Goal: Find specific page/section: Find specific page/section

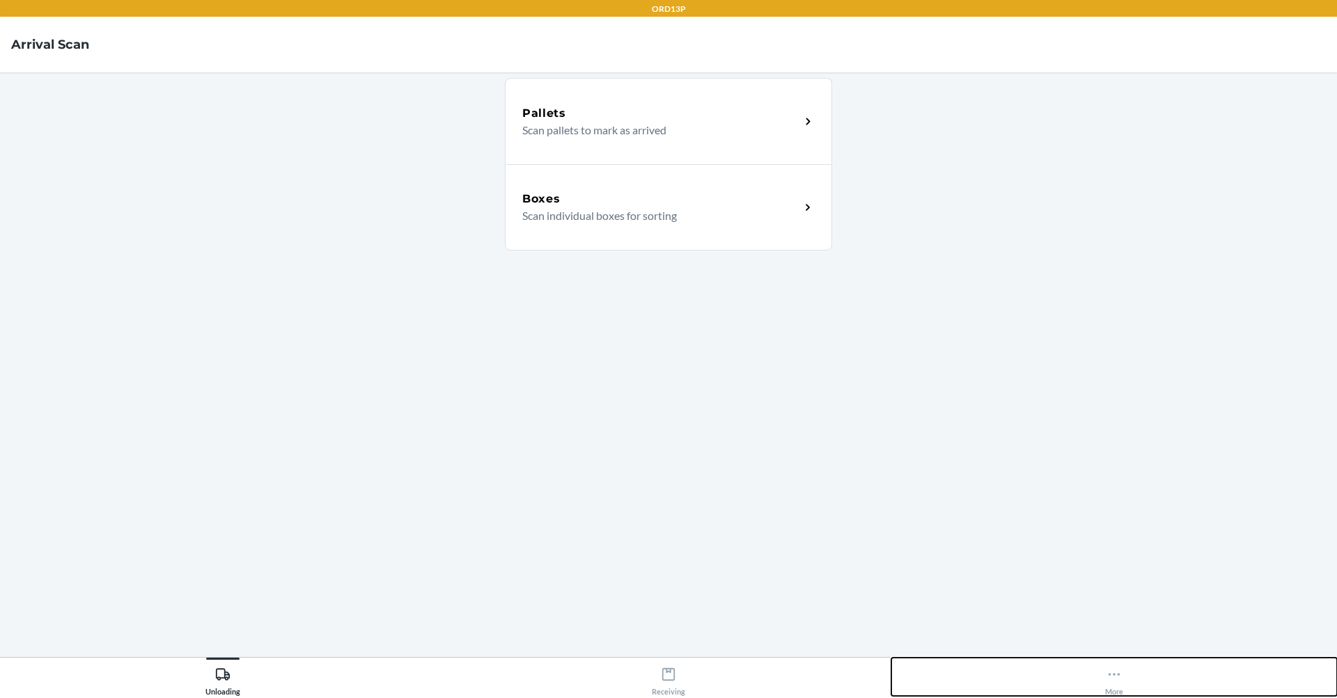
click at [1126, 669] on button "More" at bounding box center [1114, 677] width 446 height 38
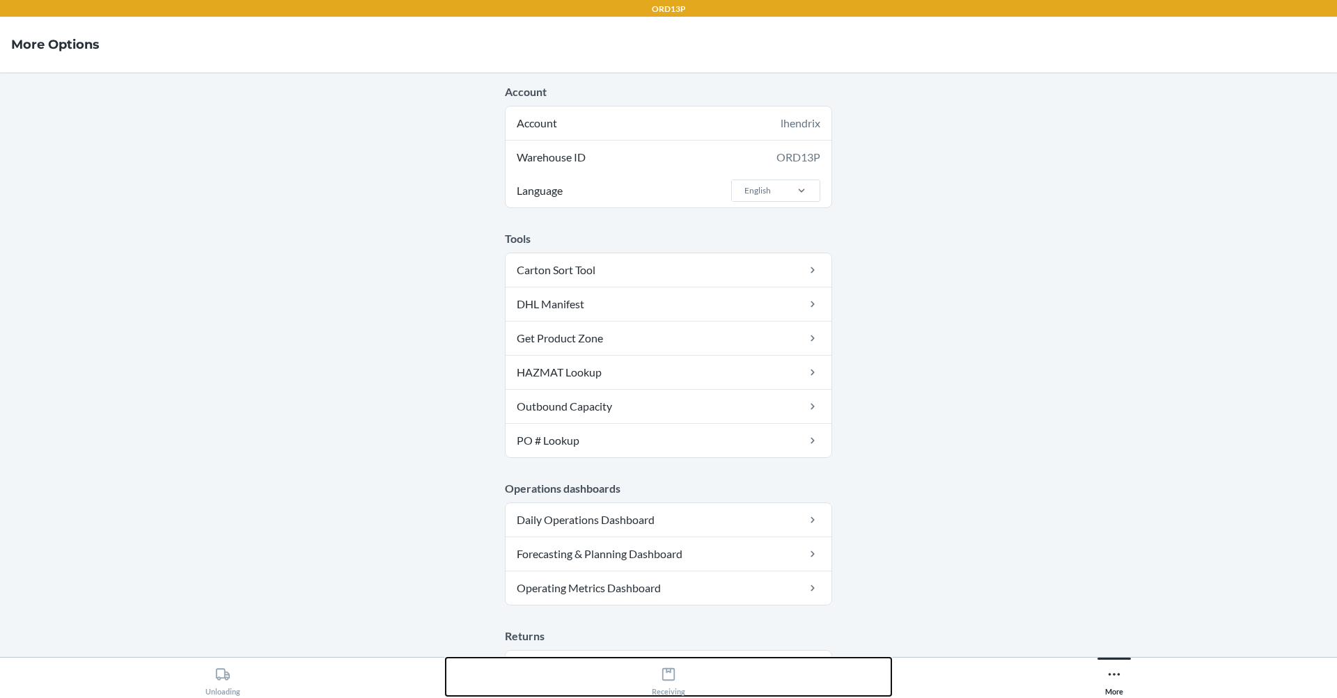
click at [666, 672] on icon at bounding box center [668, 674] width 13 height 13
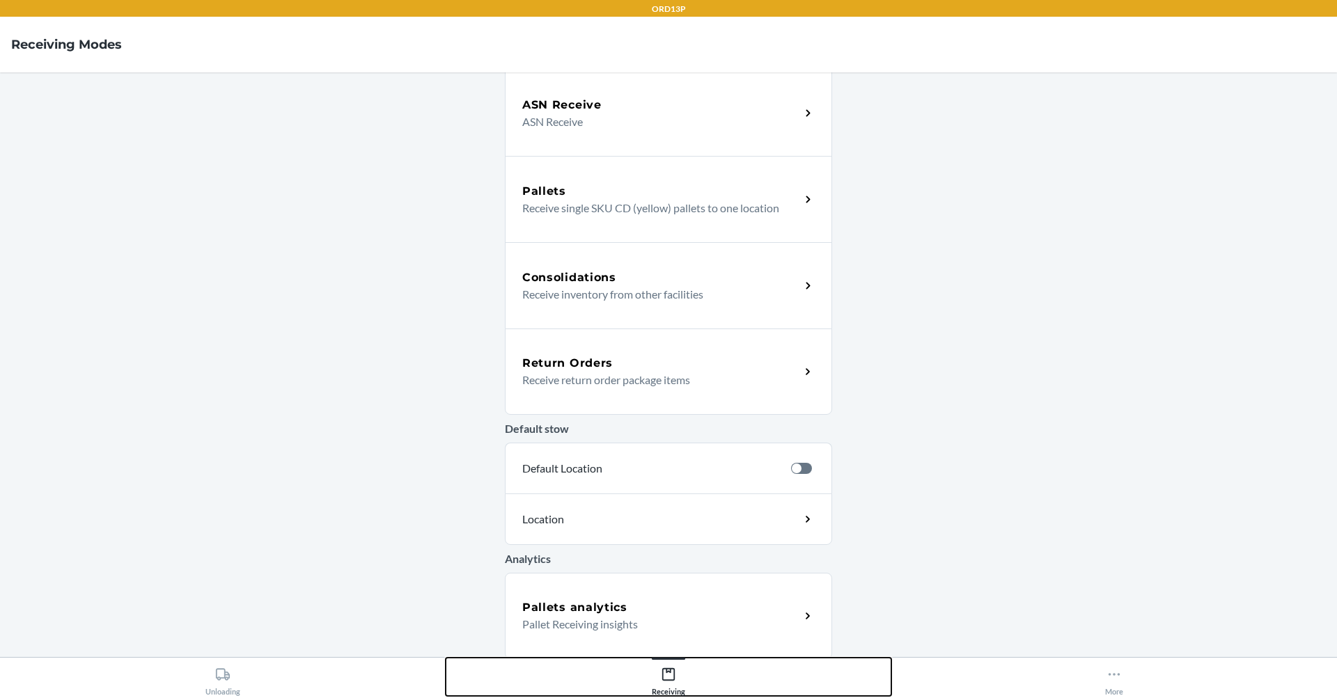
scroll to position [186, 0]
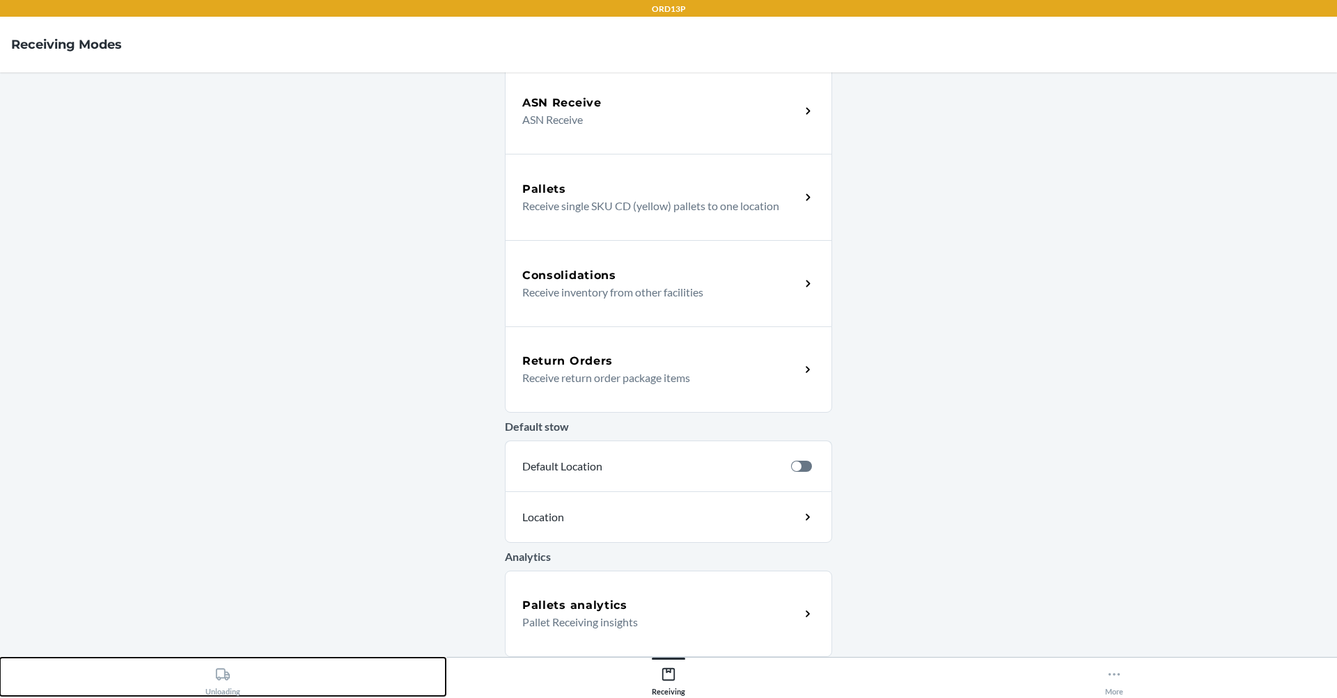
click at [215, 672] on icon at bounding box center [222, 674] width 15 height 15
